Goal: Task Accomplishment & Management: Manage account settings

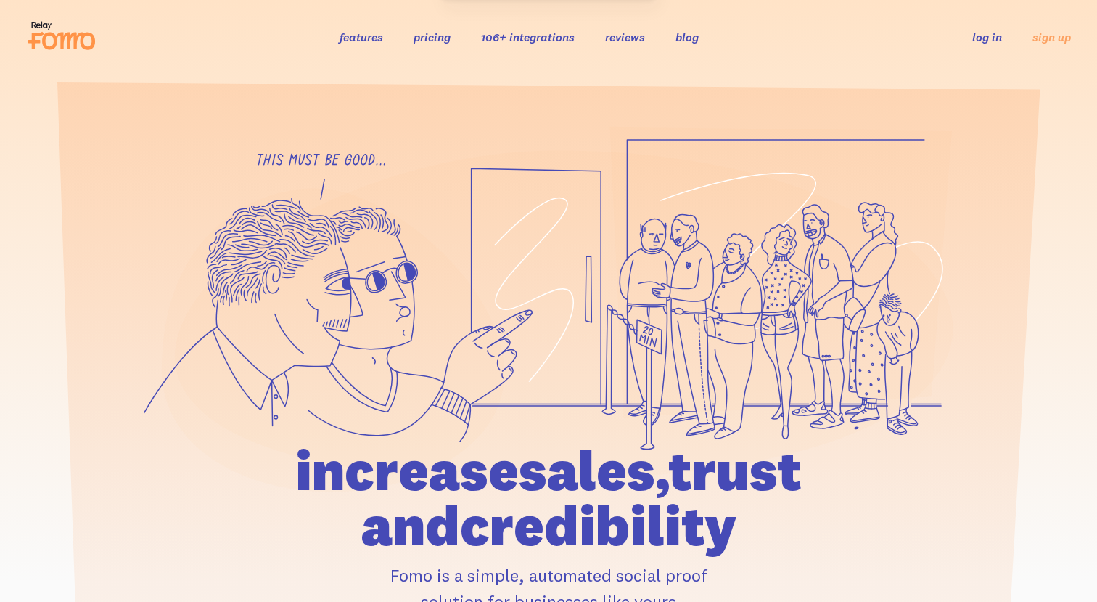
click at [985, 37] on link "log in" at bounding box center [987, 37] width 30 height 15
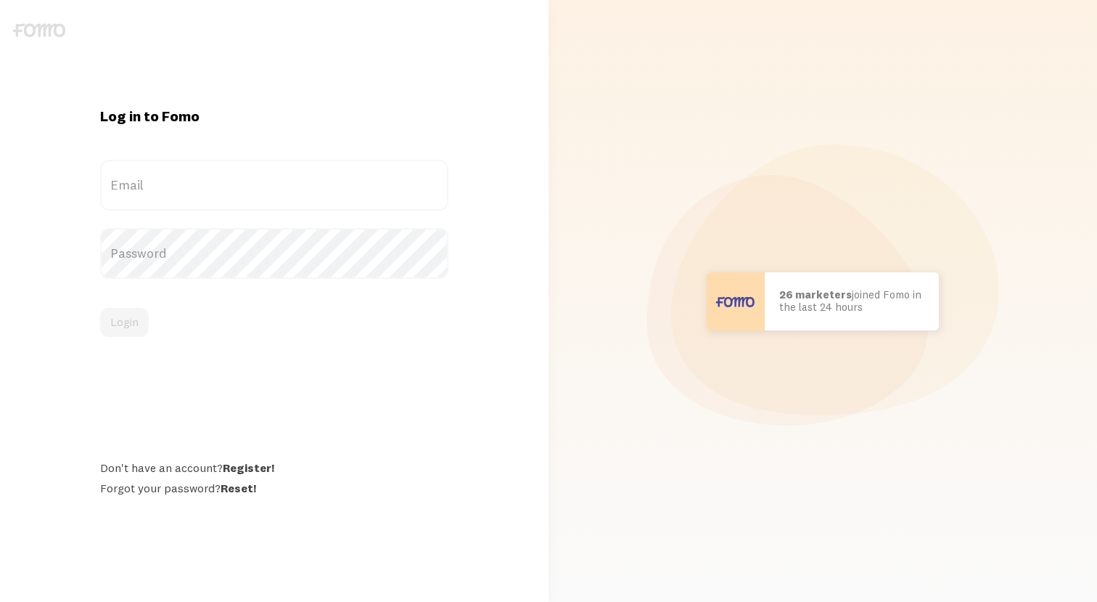
click at [197, 181] on label "Email" at bounding box center [274, 185] width 348 height 51
click at [197, 181] on input "Email" at bounding box center [274, 185] width 348 height 51
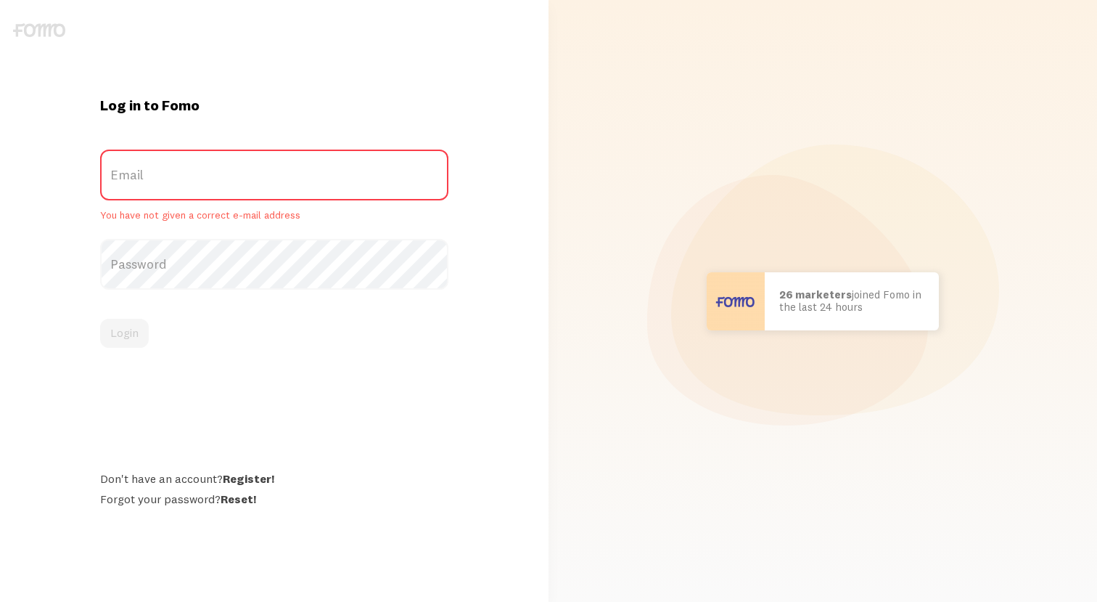
click at [185, 181] on label "Email" at bounding box center [274, 174] width 348 height 51
click at [185, 181] on input "Email" at bounding box center [274, 174] width 348 height 51
type input "[EMAIL_ADDRESS][DOMAIN_NAME]"
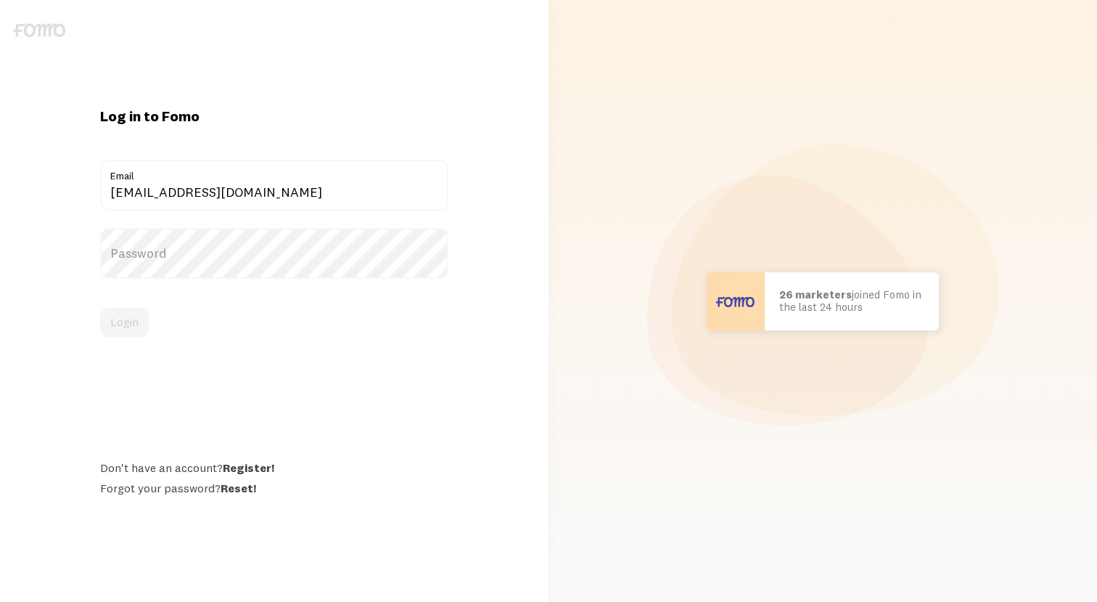
click at [216, 253] on label "Password" at bounding box center [274, 253] width 348 height 51
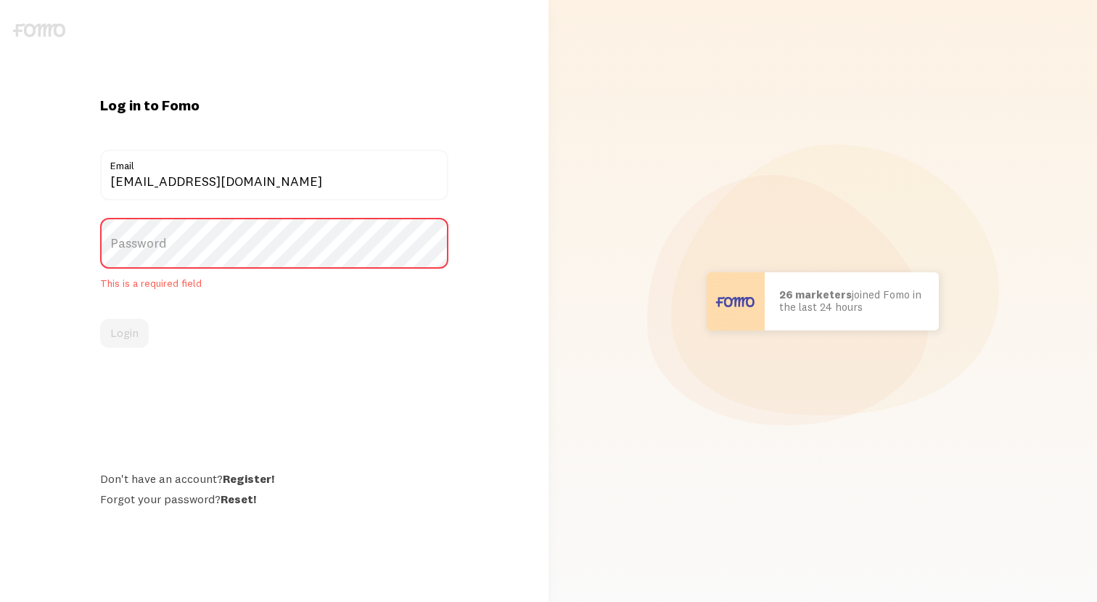
click at [337, 316] on form "[EMAIL_ADDRESS][DOMAIN_NAME] Email Password This is a required field Login" at bounding box center [274, 248] width 348 height 199
